Goal: Check status: Check status

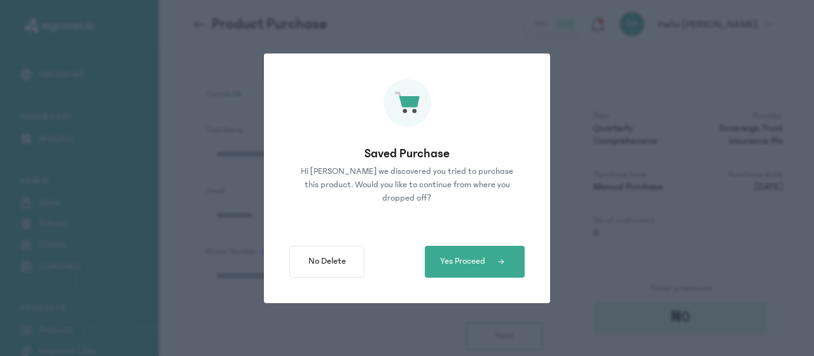
click at [583, 165] on div "Saved Purchase Hi [PERSON_NAME] we discovered you tried to purchase this produc…" at bounding box center [407, 178] width 814 height 356
click at [450, 261] on span "Yes Proceed" at bounding box center [462, 260] width 45 height 13
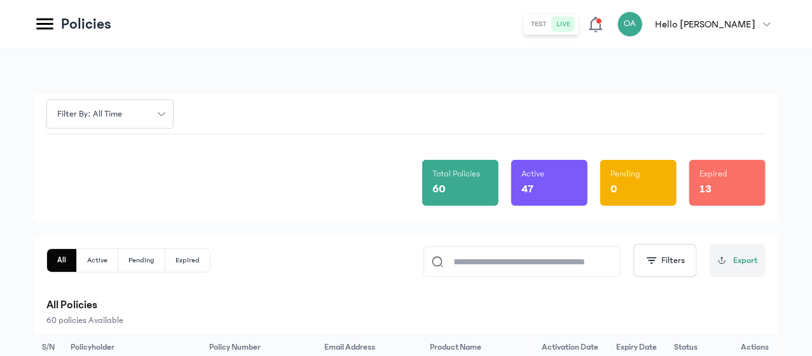
click at [267, 150] on div "Total Policies 60 Active 47 Pending 0 Expired 13" at bounding box center [406, 177] width 720 height 87
click at [335, 162] on div "Total Policies 60 Active 47 Pending 0 Expired 13" at bounding box center [406, 177] width 720 height 87
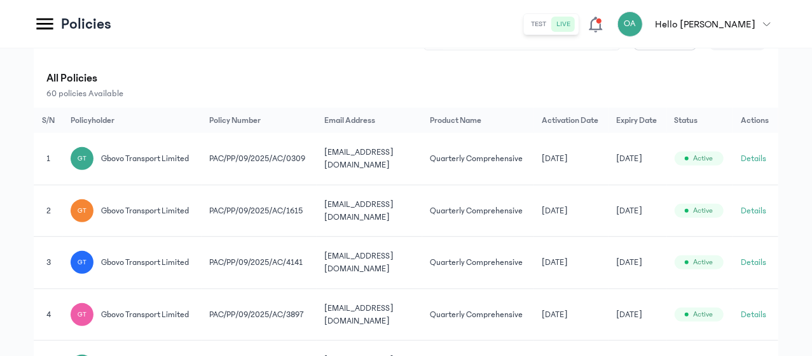
scroll to position [229, 0]
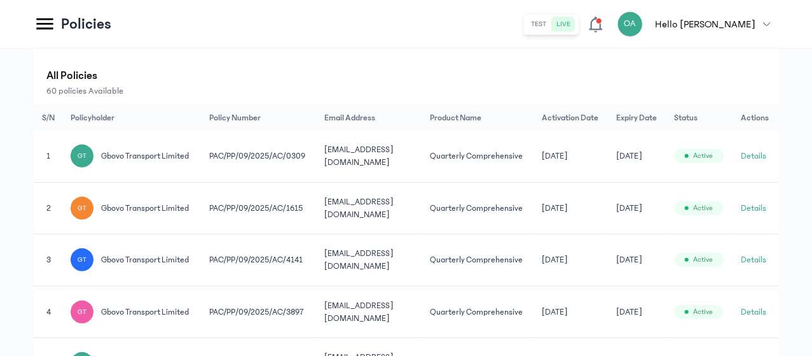
click at [422, 286] on td "[EMAIL_ADDRESS][DOMAIN_NAME]" at bounding box center [370, 260] width 106 height 52
click at [767, 266] on button "Details" at bounding box center [753, 259] width 25 height 13
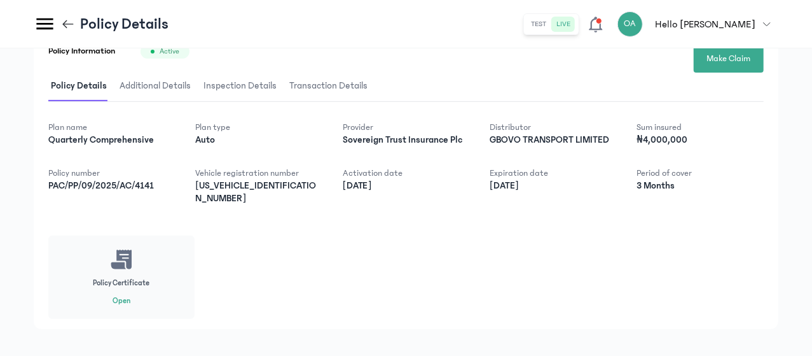
scroll to position [225, 0]
